Goal: Information Seeking & Learning: Learn about a topic

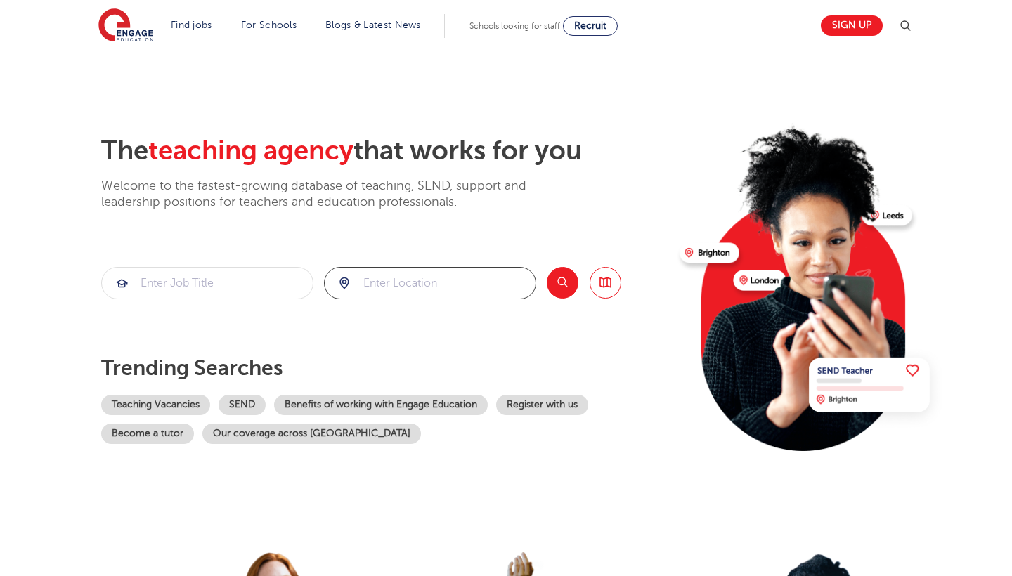
click at [472, 278] on input "search" at bounding box center [430, 283] width 211 height 31
type input "WF17 6NN"
click at [574, 299] on div "The teaching agency that works for you Welcome to the fastest-growing database …" at bounding box center [384, 305] width 567 height 341
click at [567, 278] on button "Search" at bounding box center [563, 283] width 32 height 32
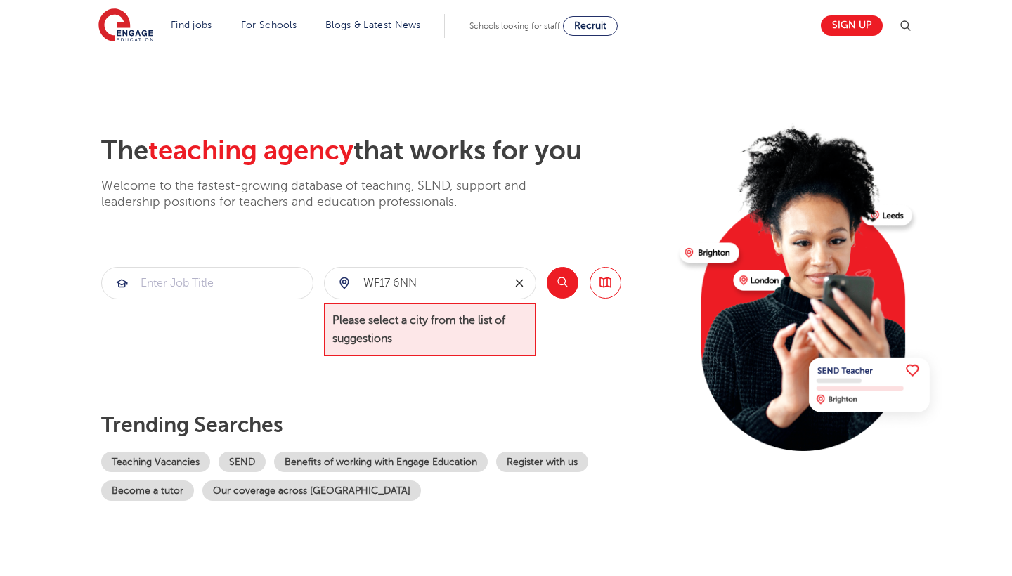
click at [524, 288] on icon "reset" at bounding box center [519, 283] width 14 height 13
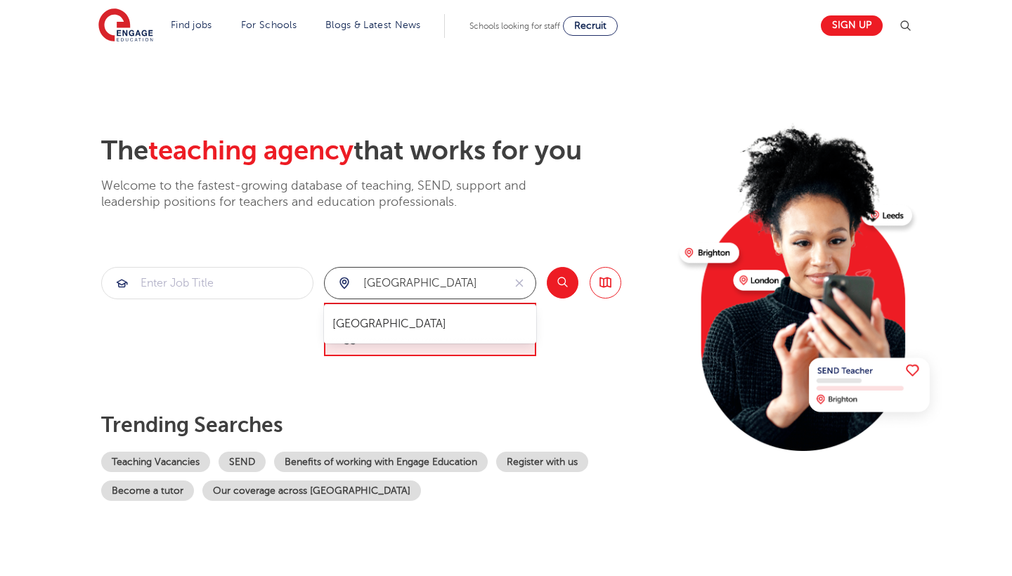
click at [352, 309] on div "[GEOGRAPHIC_DATA]" at bounding box center [430, 323] width 212 height 39
click at [358, 335] on li "[GEOGRAPHIC_DATA]" at bounding box center [430, 324] width 201 height 28
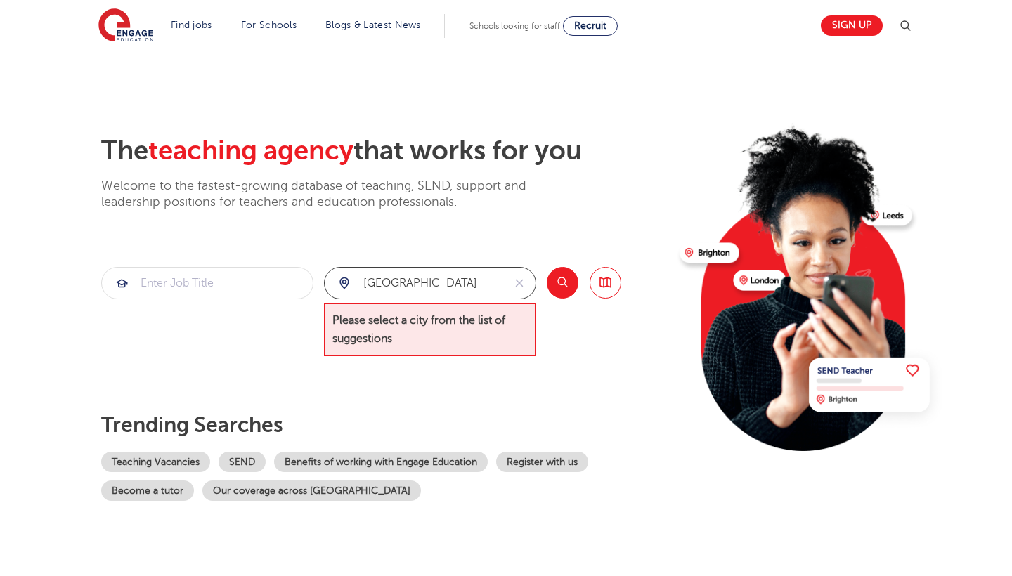
type input "[GEOGRAPHIC_DATA]"
click at [567, 289] on button "Search" at bounding box center [563, 283] width 32 height 32
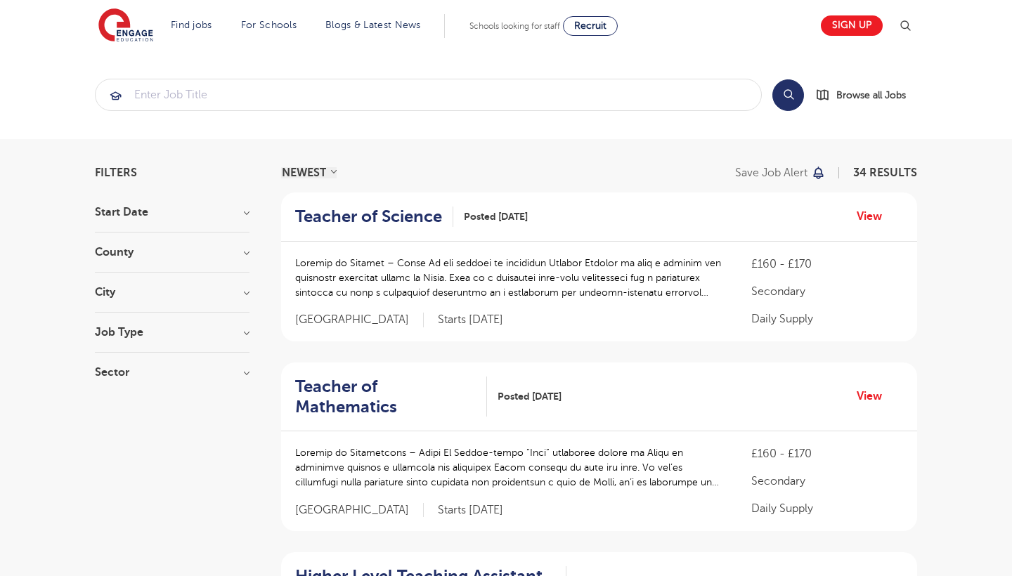
click at [200, 343] on div "Job Type Long Term 15 Daily Supply 14 SEND 5" at bounding box center [172, 340] width 155 height 26
click at [207, 328] on h3 "Job Type" at bounding box center [172, 332] width 155 height 11
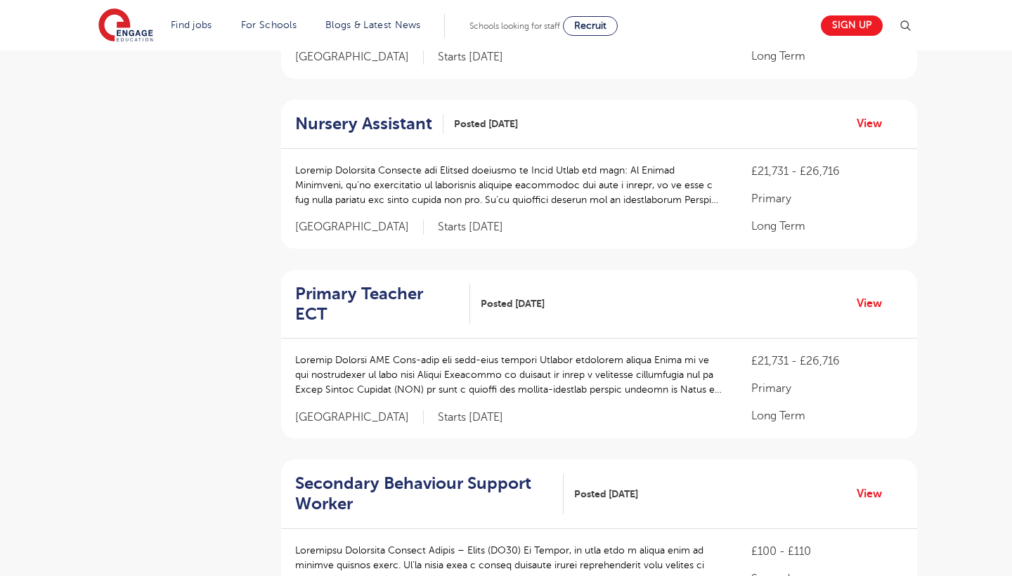
scroll to position [640, 0]
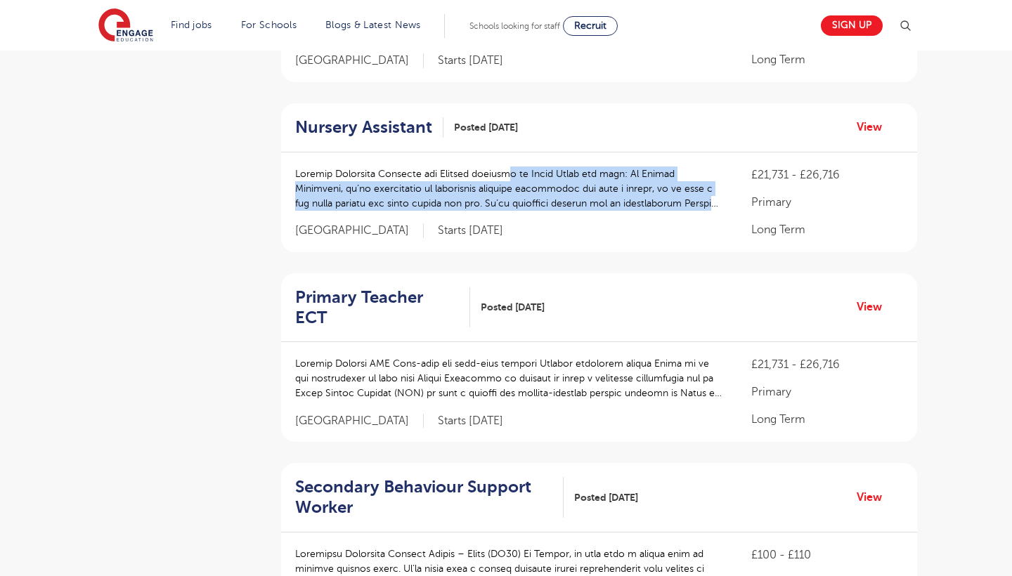
drag, startPoint x: 496, startPoint y: 148, endPoint x: 721, endPoint y: 181, distance: 227.2
click at [721, 181] on p at bounding box center [509, 189] width 428 height 44
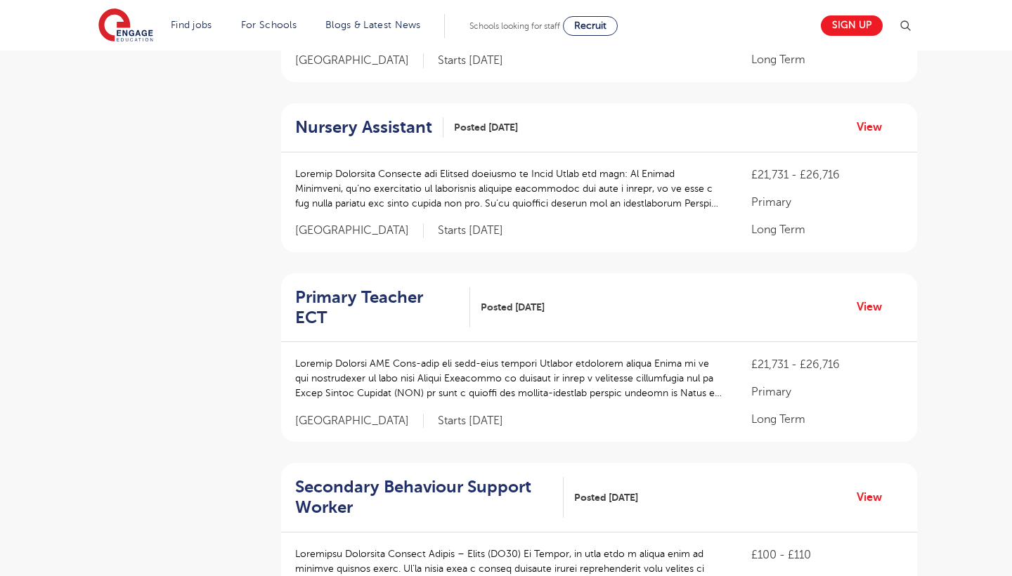
click at [425, 117] on h2 "Nursery Assistant" at bounding box center [363, 127] width 137 height 20
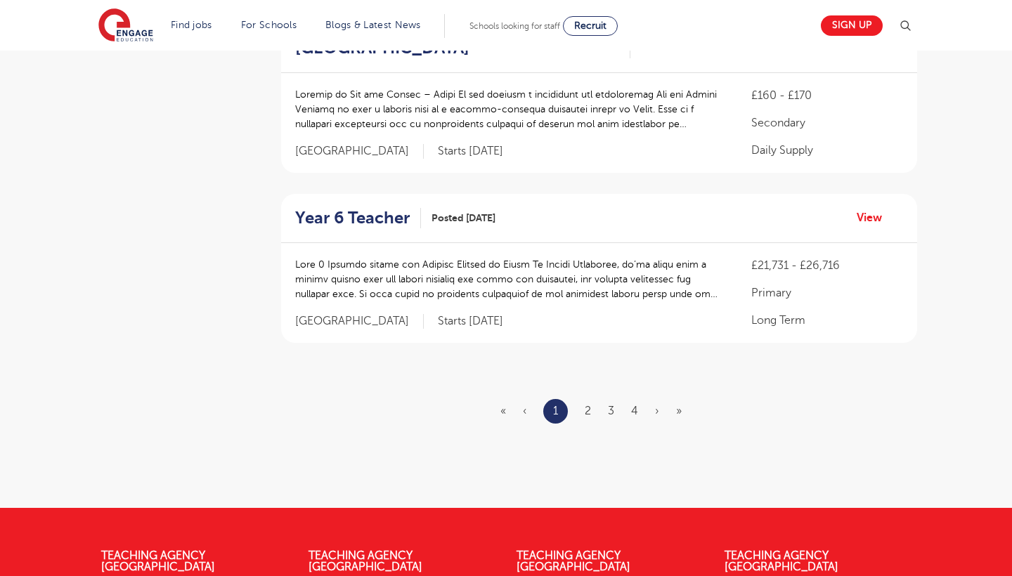
scroll to position [1671, 0]
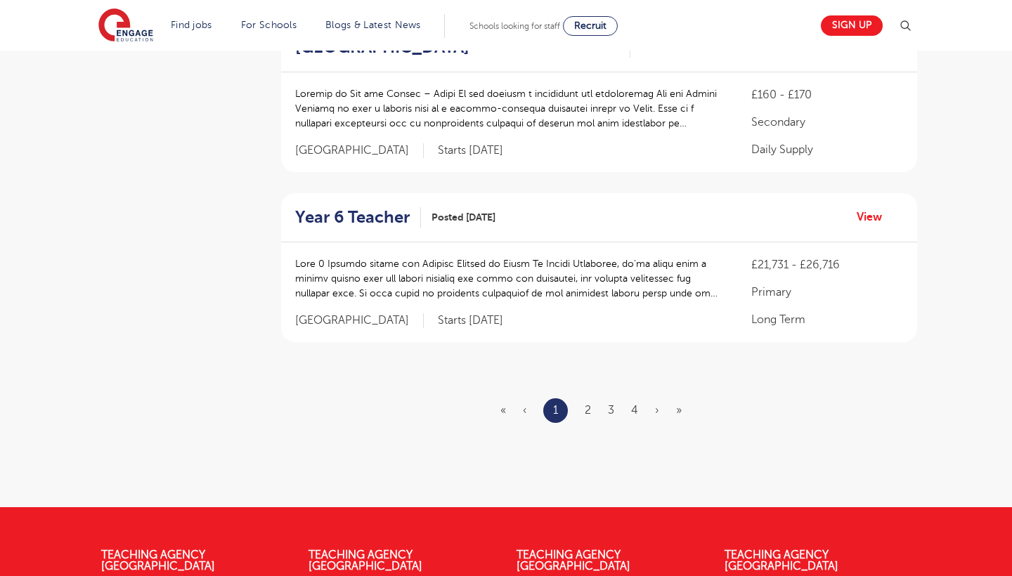
click at [597, 399] on ul "« ‹ 1 2 3 4 › »" at bounding box center [599, 411] width 198 height 25
click at [588, 404] on link "2" at bounding box center [588, 410] width 6 height 13
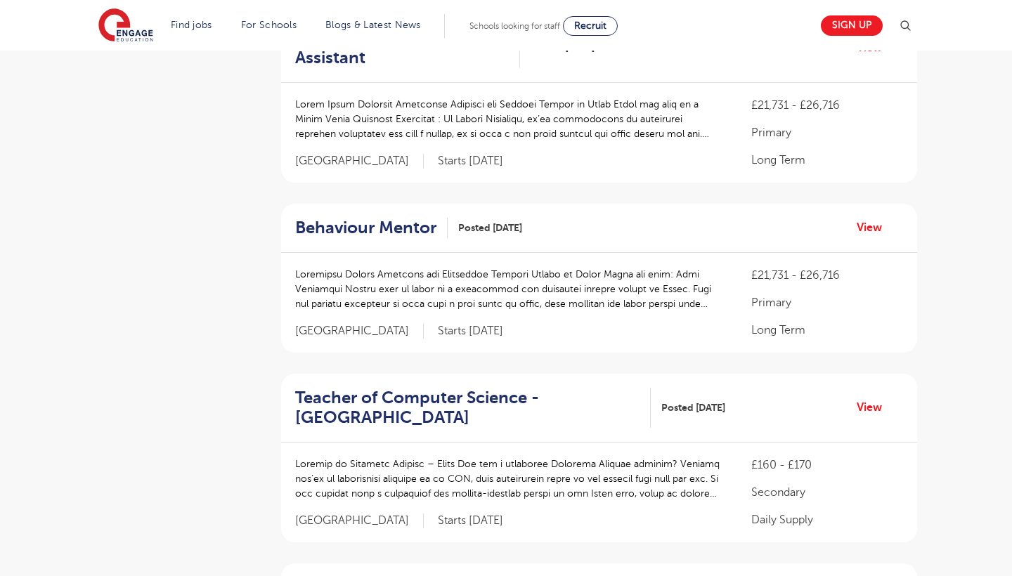
scroll to position [1083, 0]
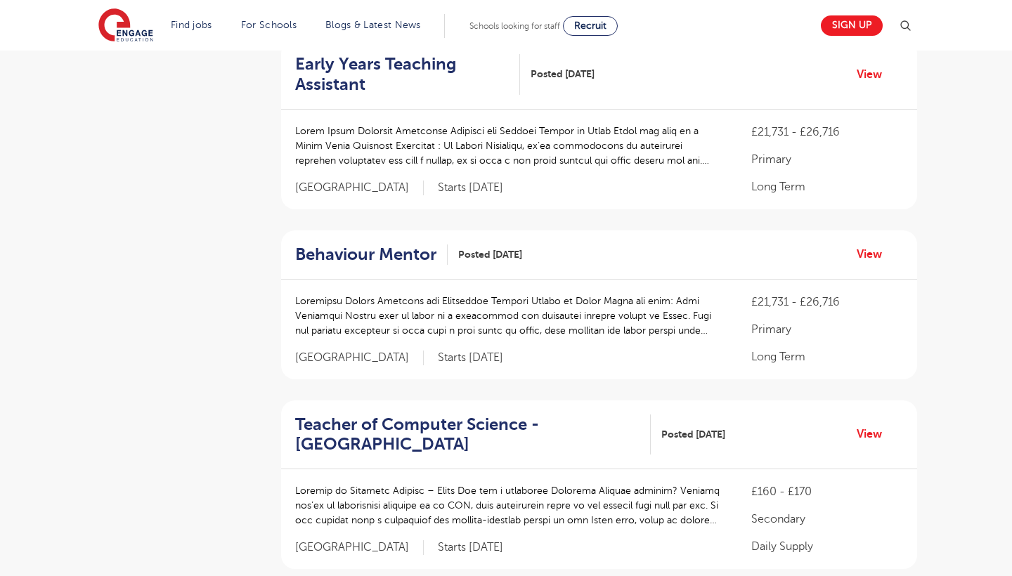
click at [403, 231] on div "Behaviour Mentor Posted [DATE] View" at bounding box center [599, 255] width 636 height 49
click at [403, 245] on h2 "Behaviour Mentor" at bounding box center [365, 255] width 141 height 20
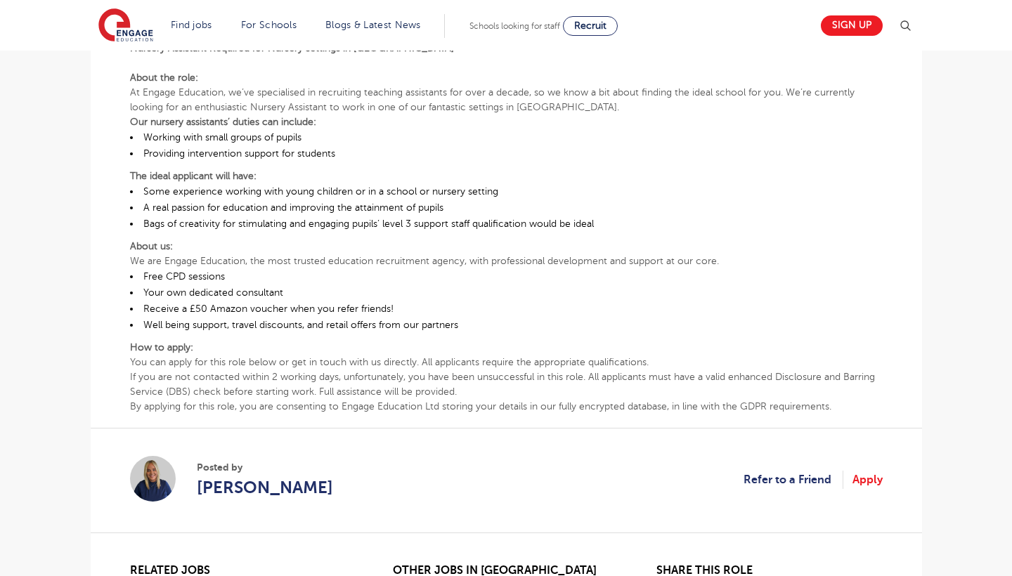
scroll to position [400, 0]
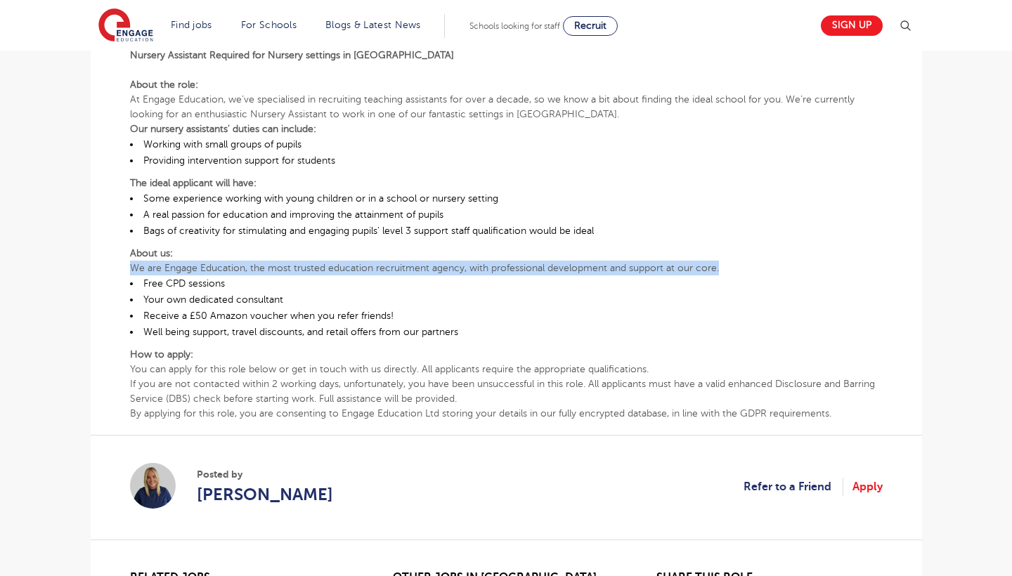
drag, startPoint x: 131, startPoint y: 261, endPoint x: 801, endPoint y: 261, distance: 669.1
click at [801, 261] on p "We are Engage Education, the most trusted education recruitment agency, with pr…" at bounding box center [506, 268] width 753 height 15
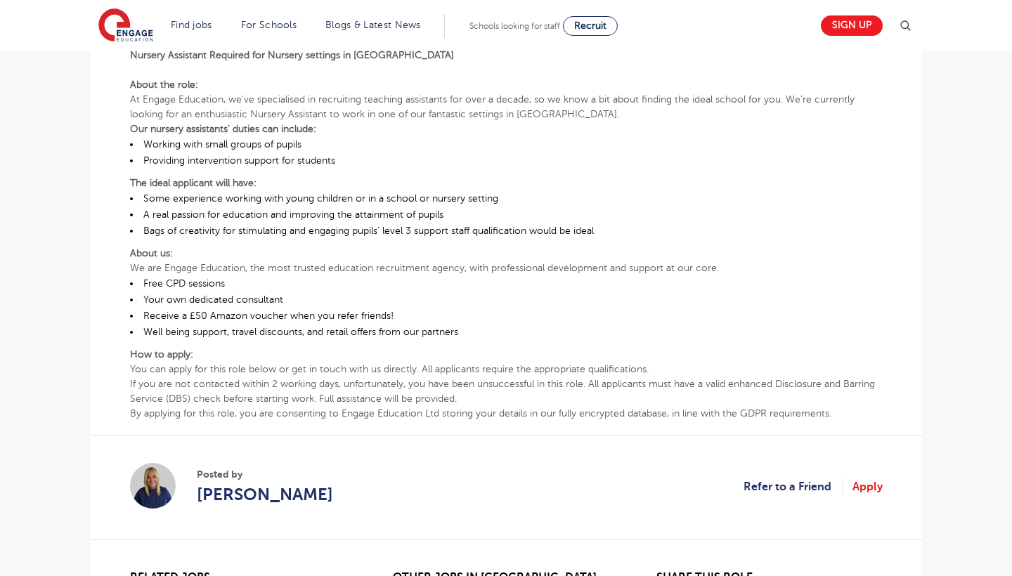
click at [673, 188] on p "The ideal applicant will have:" at bounding box center [506, 183] width 753 height 15
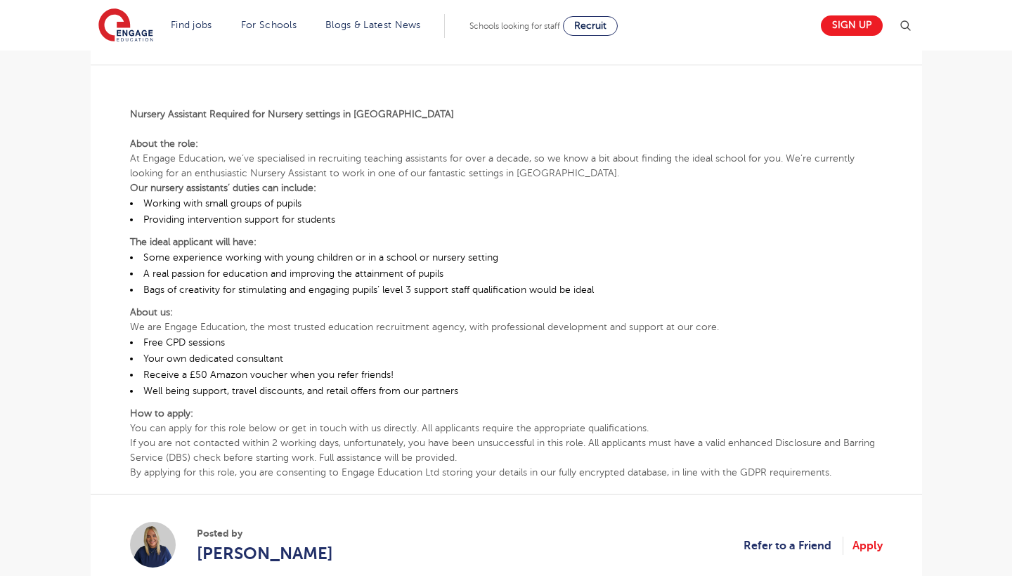
scroll to position [340, 0]
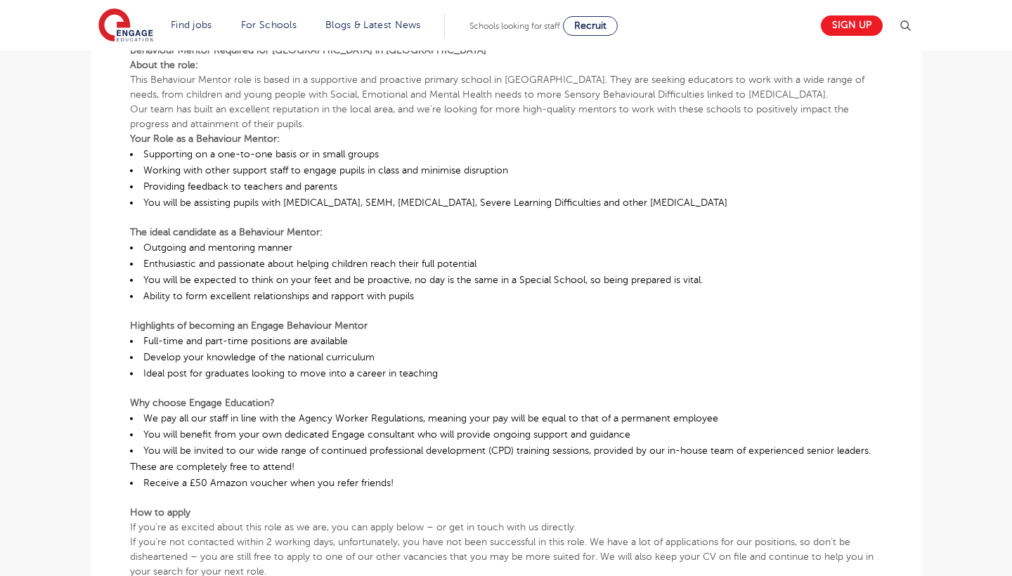
scroll to position [409, 0]
